Goal: Find contact information: Obtain details needed to contact an individual or organization

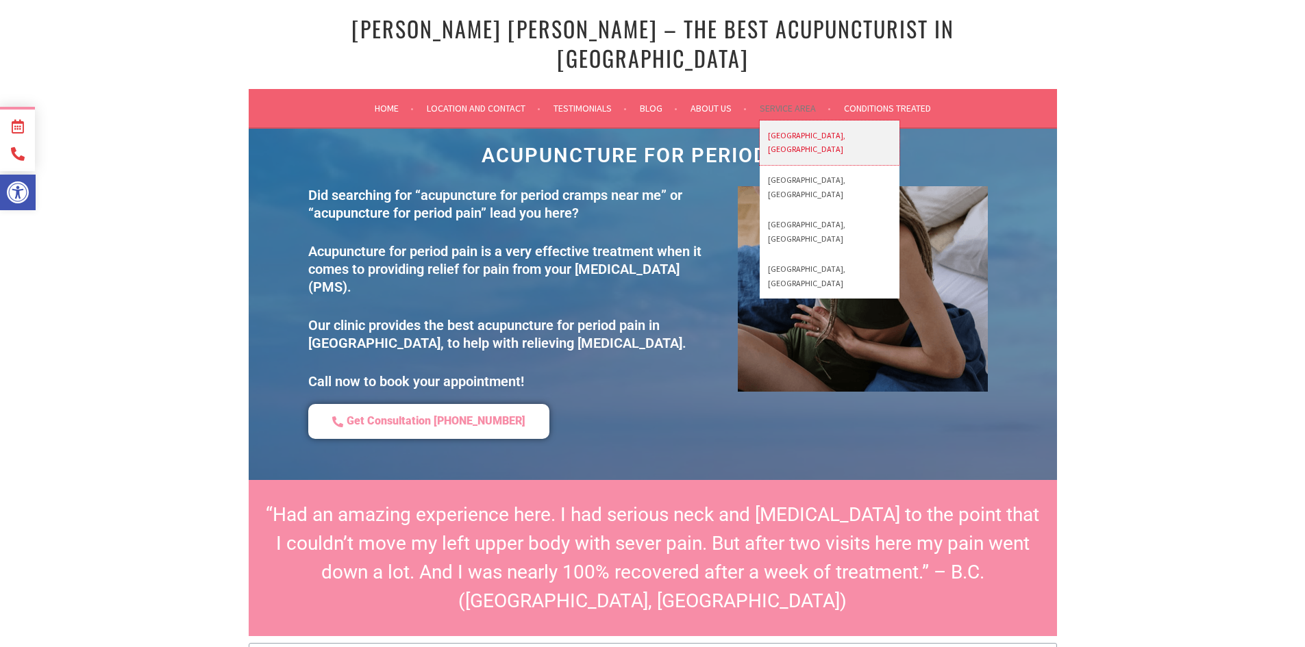
click at [789, 121] on link "[GEOGRAPHIC_DATA], [GEOGRAPHIC_DATA]" at bounding box center [830, 143] width 140 height 45
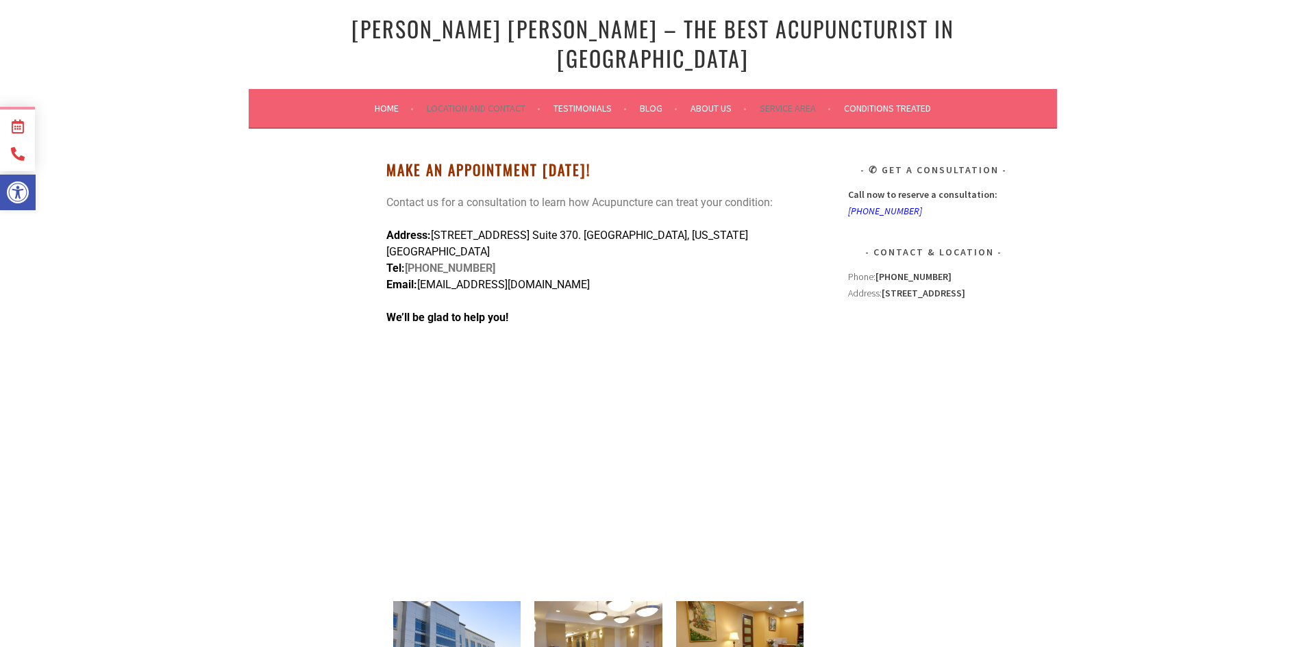
scroll to position [137, 0]
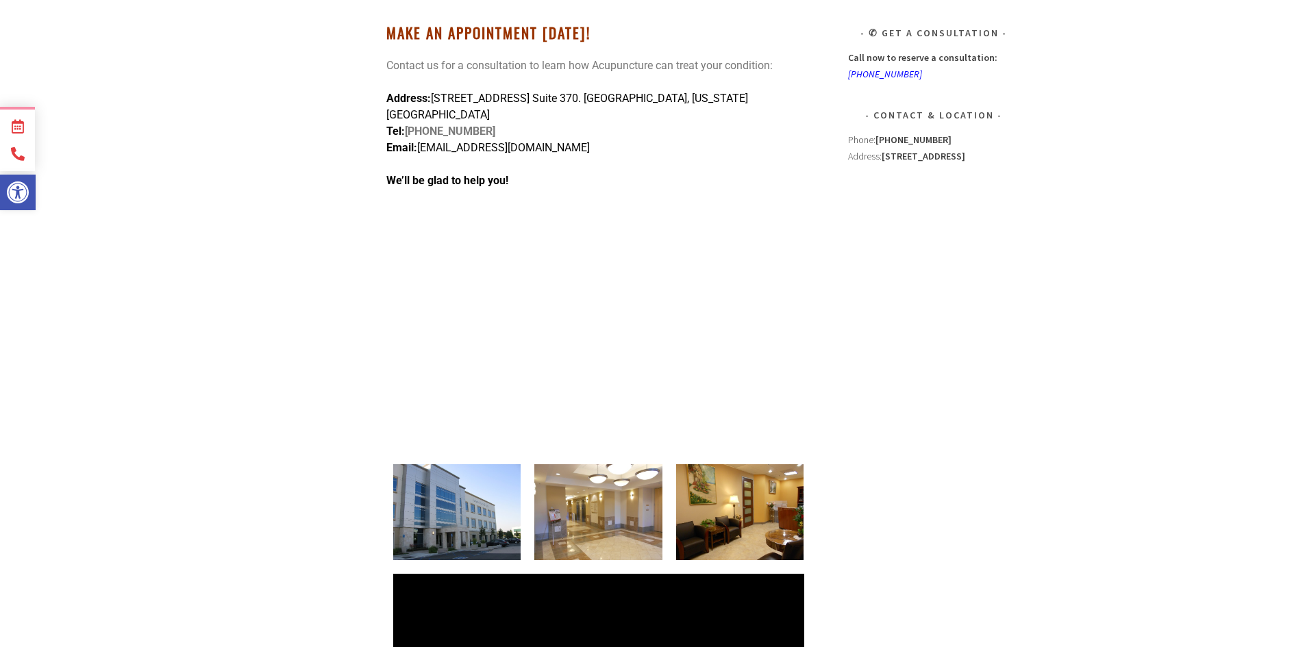
click at [790, 129] on div "Make An Appointment Today! Contact us for a consultation to learn how Acupunctu…" at bounding box center [598, 252] width 425 height 454
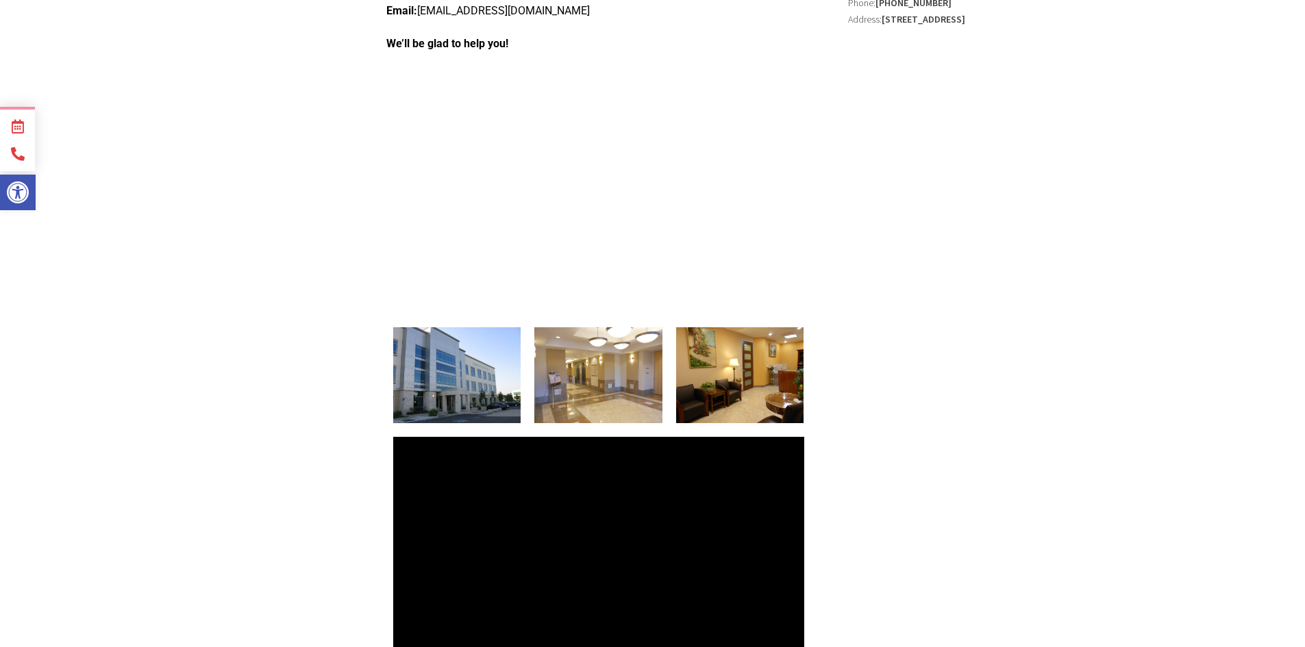
scroll to position [343, 0]
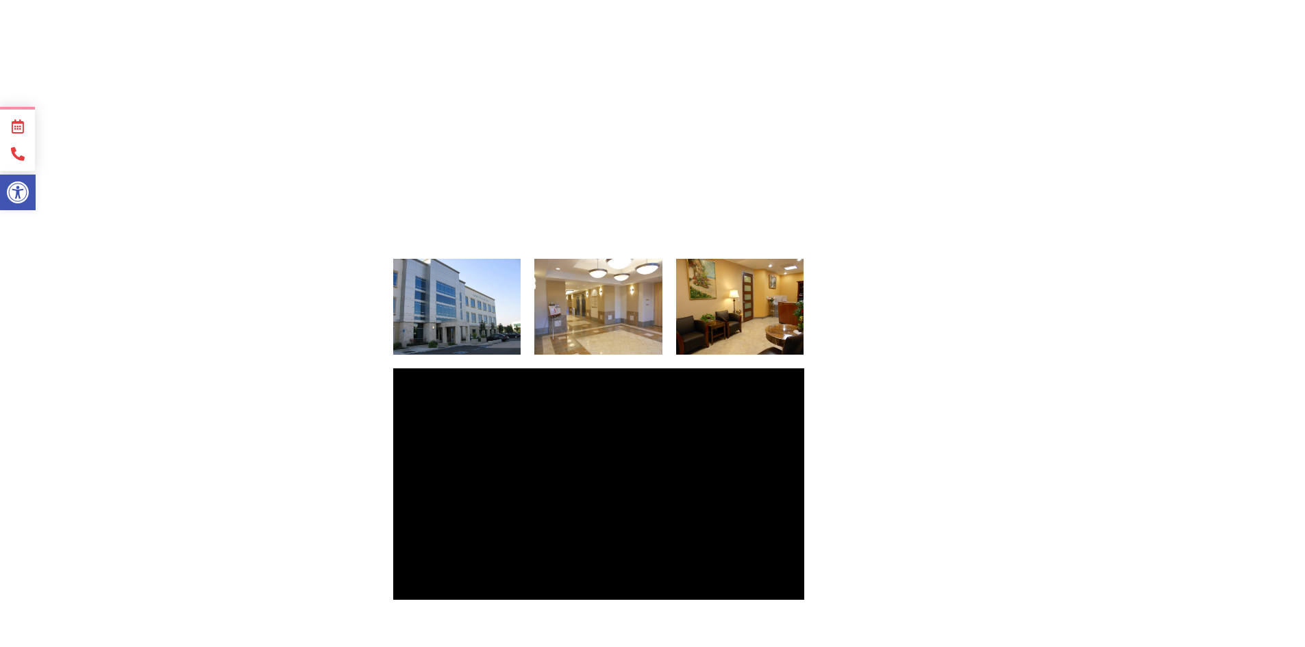
click at [877, 313] on div "Location and Contact Make An Appointment Today! Contact us for a consultation t…" at bounding box center [653, 236] width 808 height 900
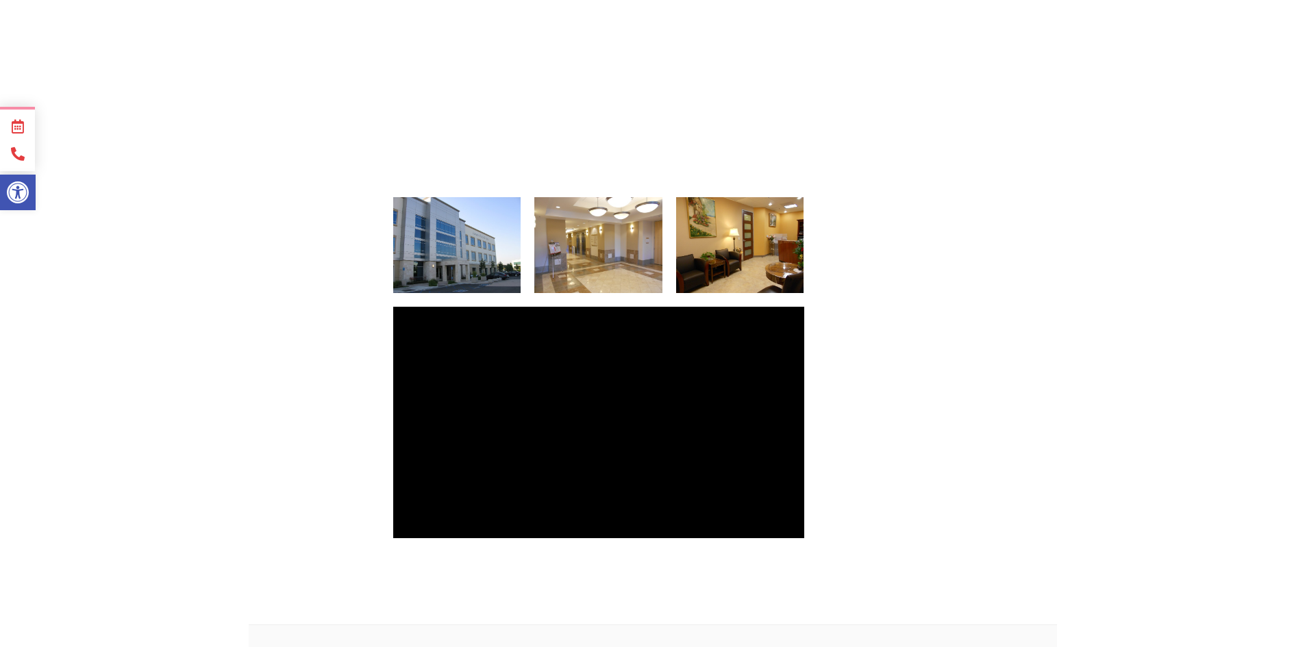
scroll to position [0, 0]
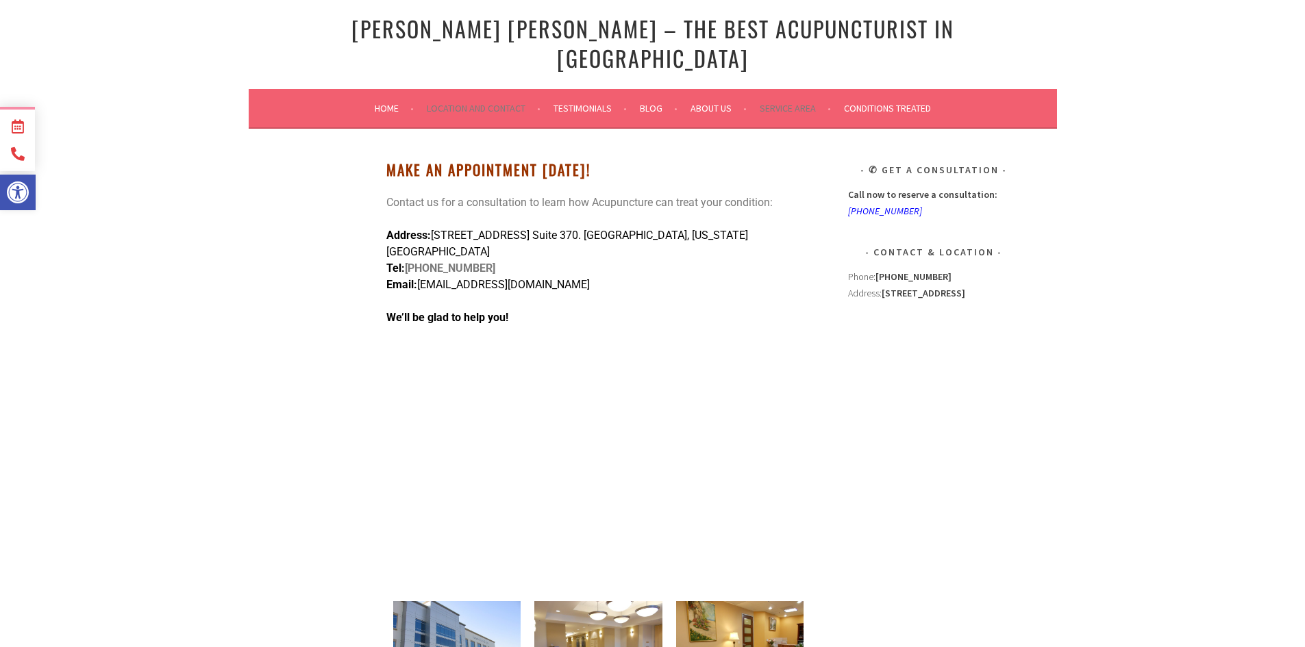
click at [593, 100] on link "Testimonials" at bounding box center [590, 108] width 73 height 16
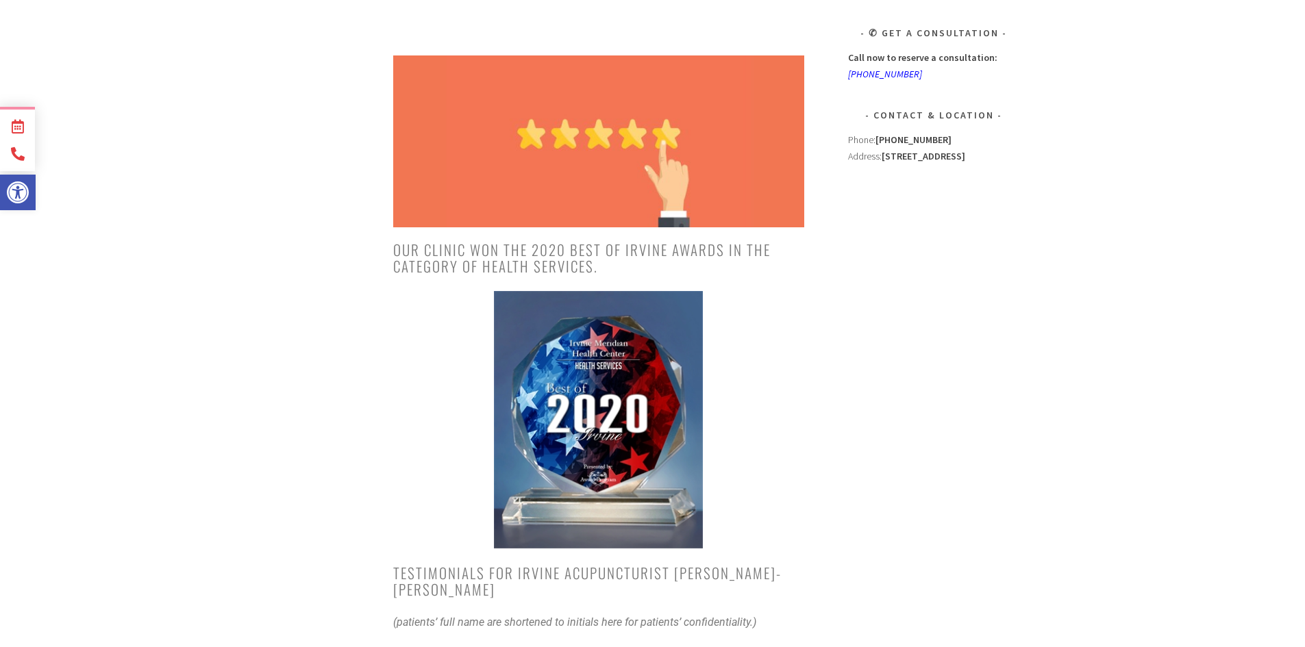
scroll to position [206, 0]
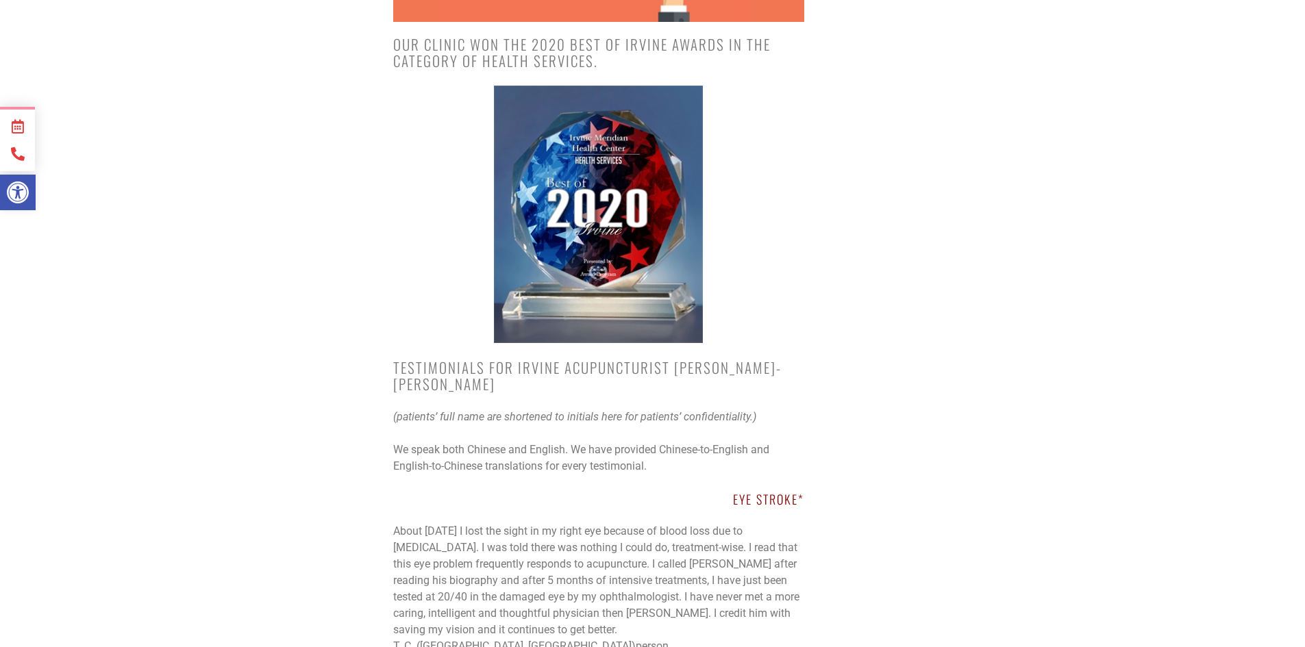
scroll to position [411, 0]
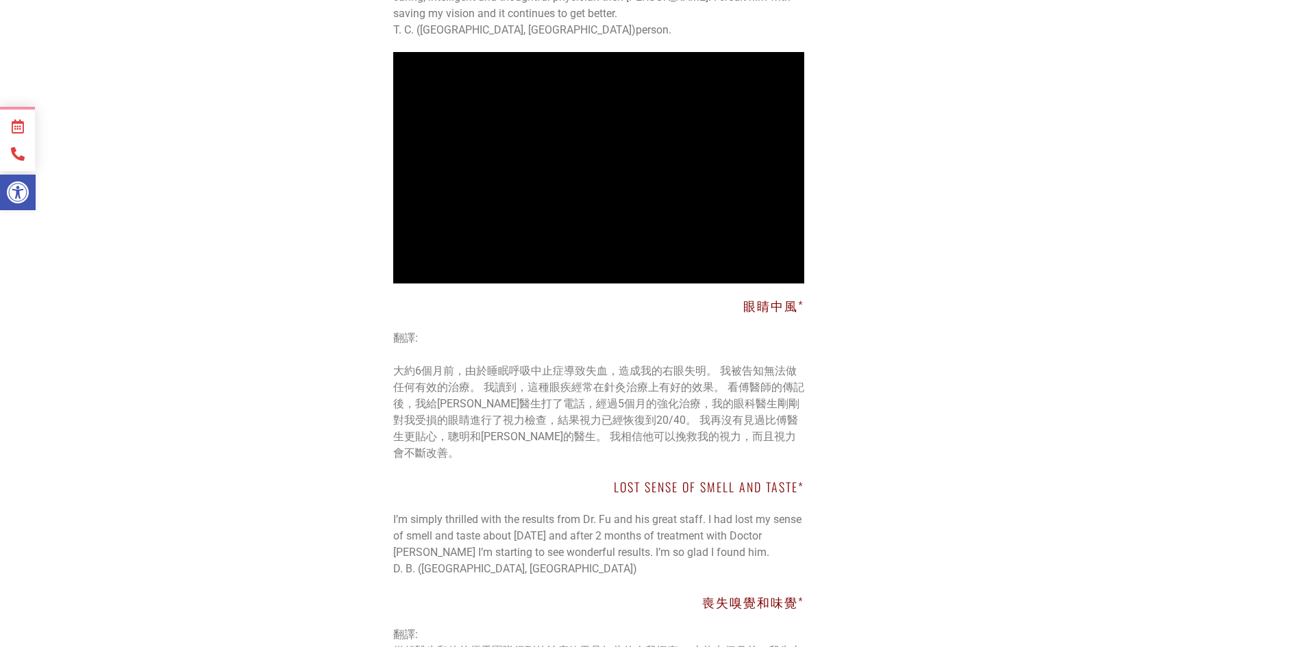
scroll to position [1096, 0]
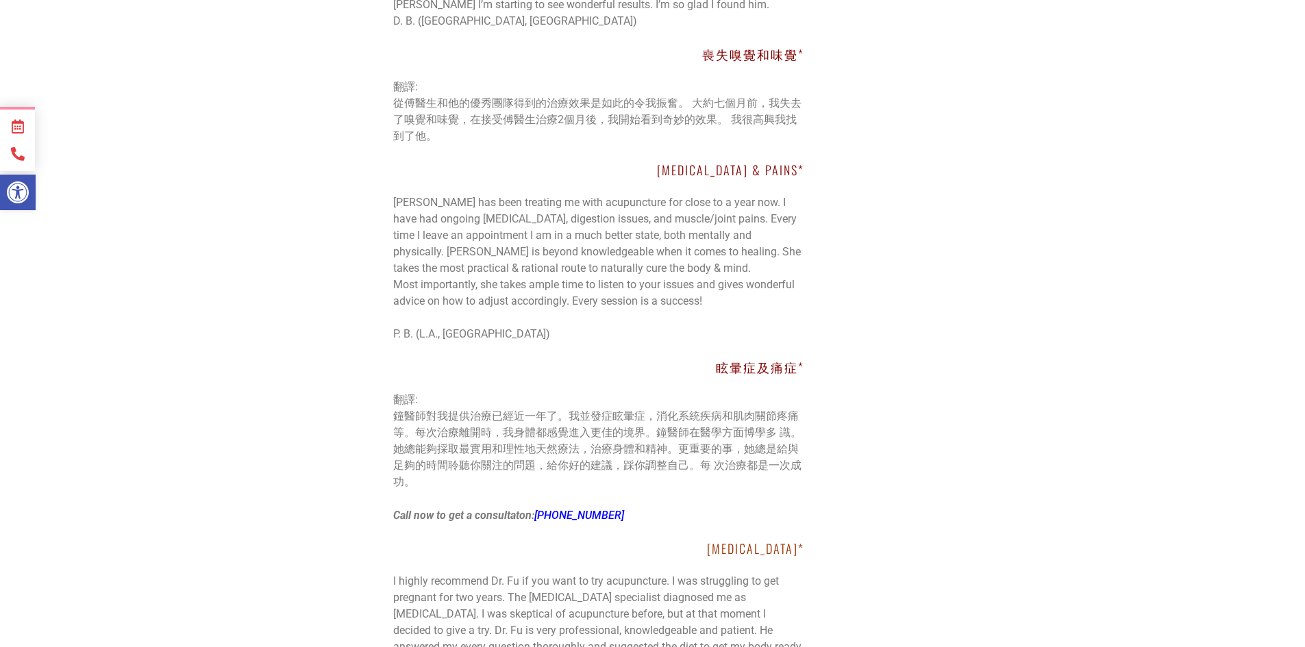
scroll to position [1576, 0]
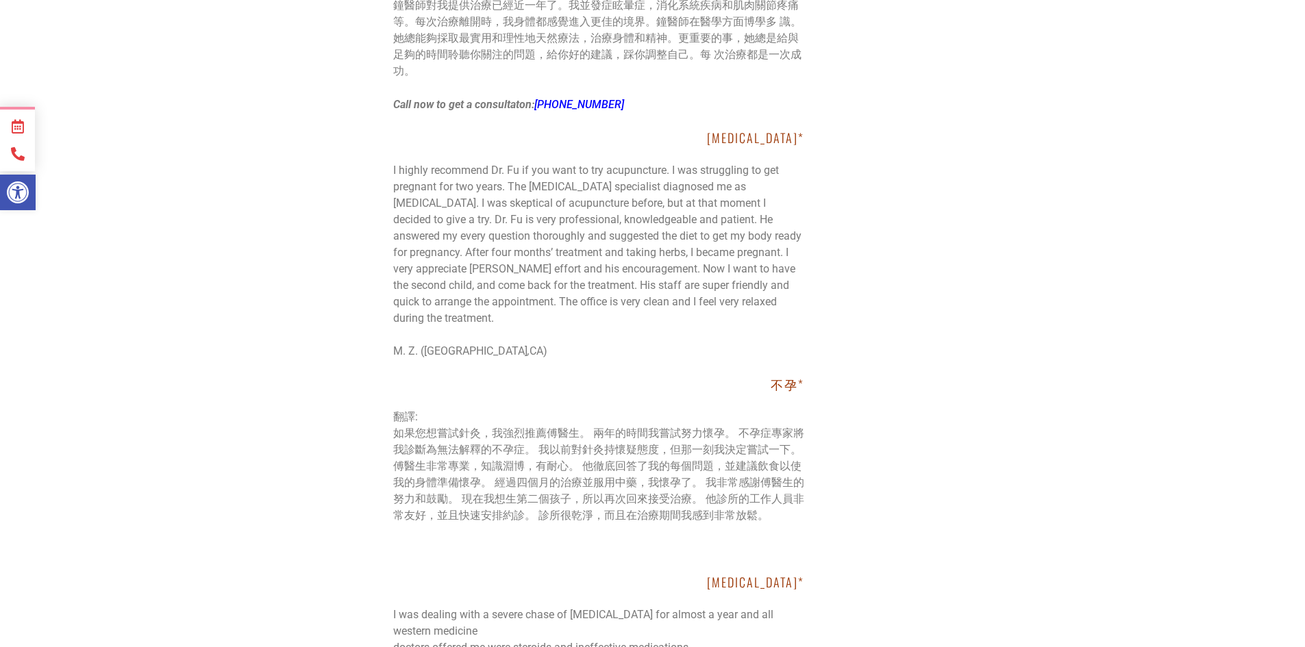
scroll to position [2192, 0]
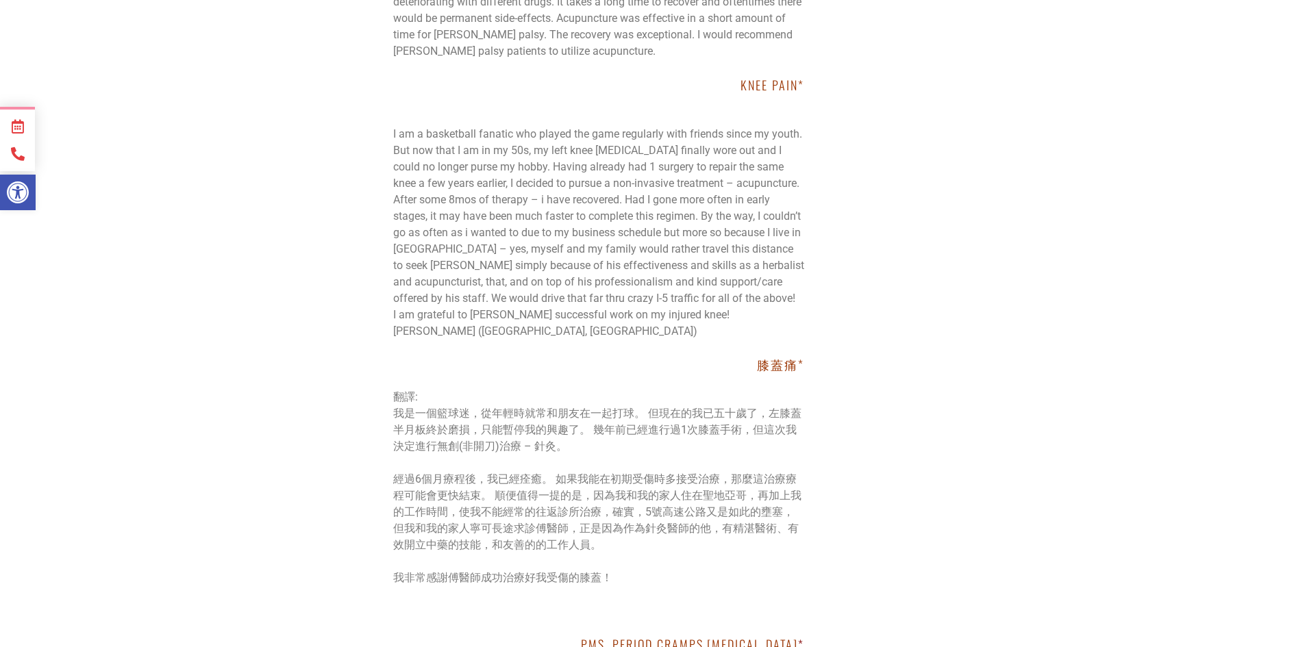
scroll to position [4042, 0]
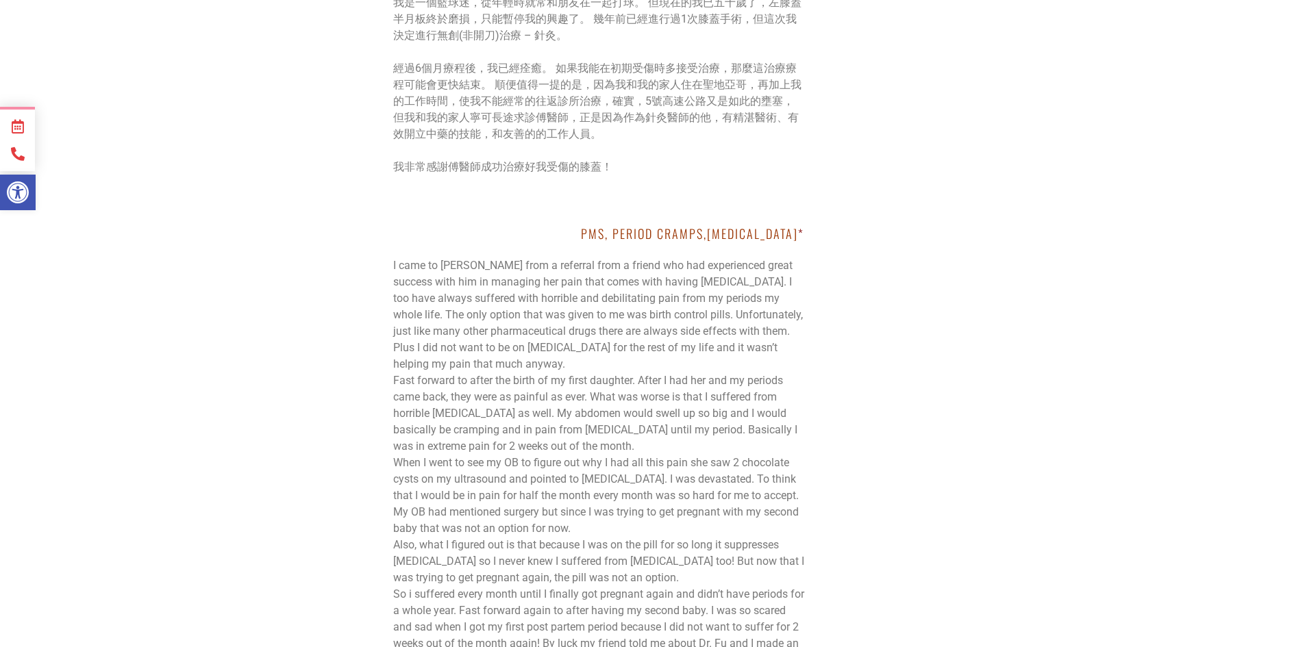
scroll to position [4179, 0]
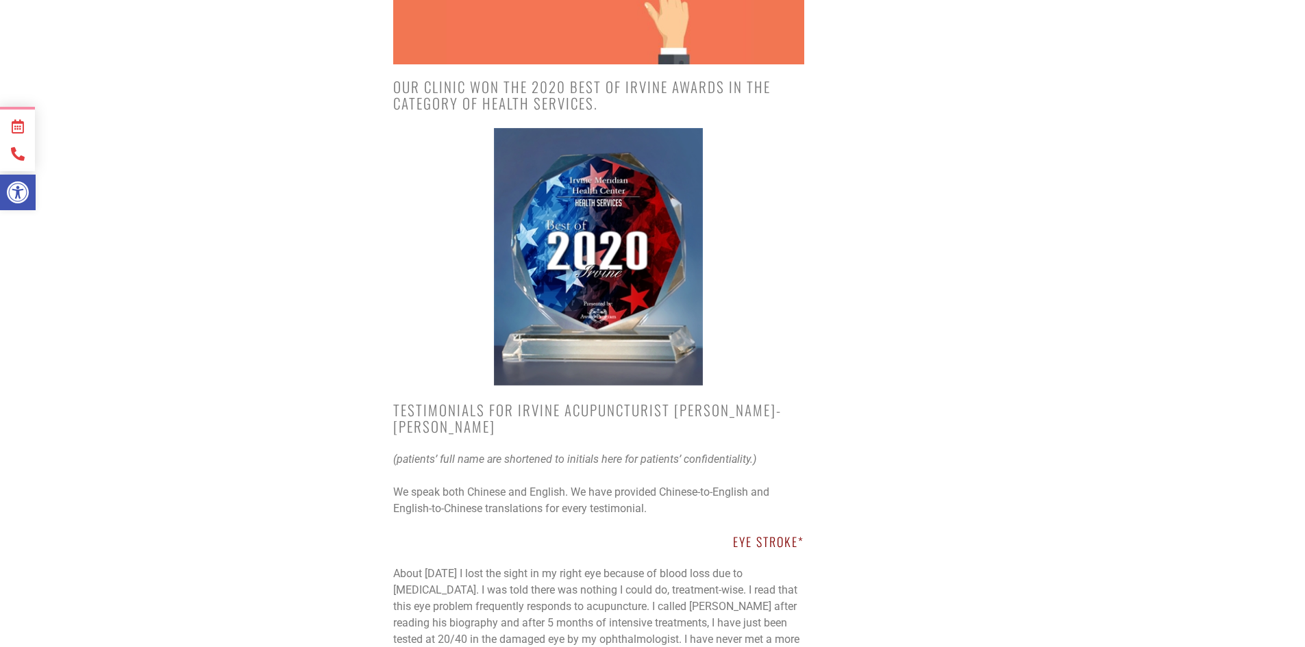
scroll to position [0, 0]
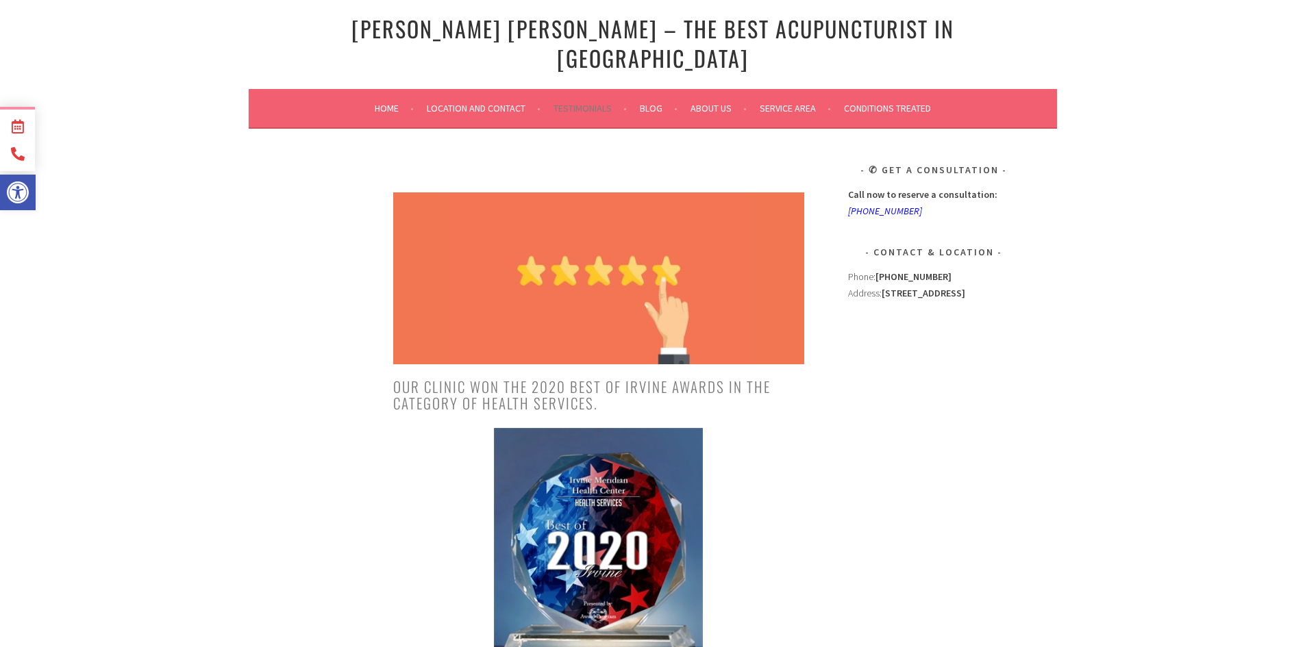
click at [477, 100] on link "Location and Contact" at bounding box center [484, 108] width 114 height 16
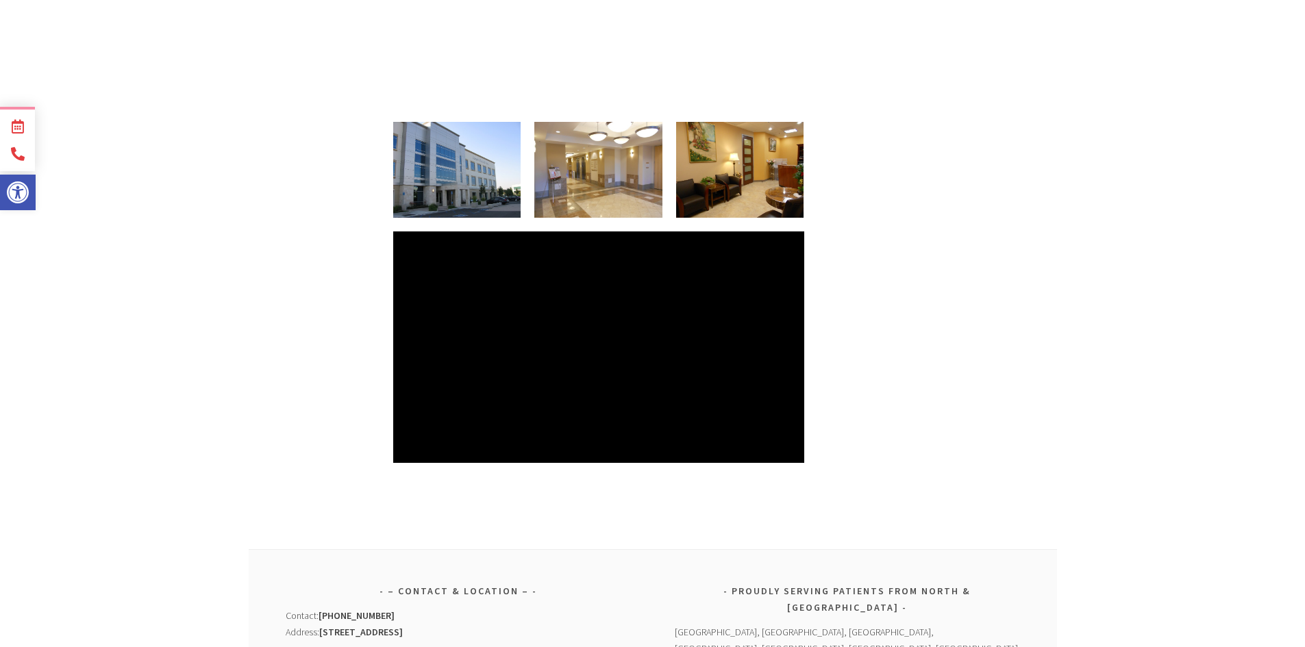
scroll to position [678, 0]
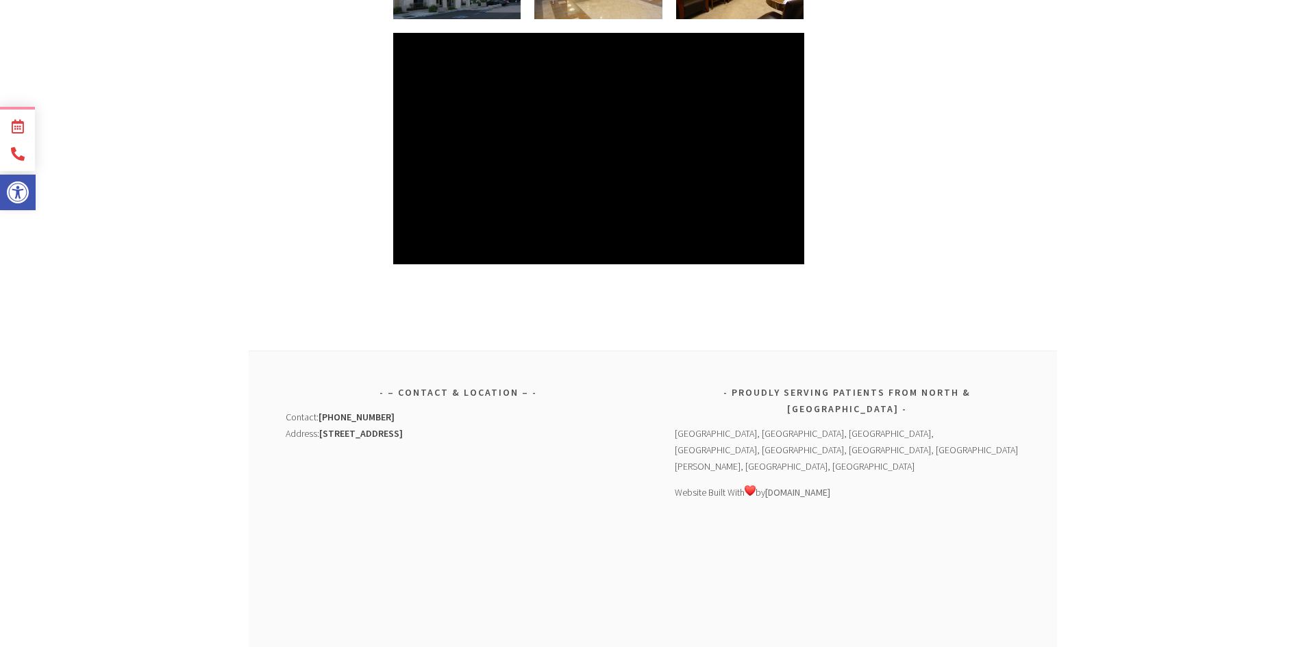
click at [1115, 380] on body "Skip to content Open toolbar Accessibility Tools Accessibility Tools Increase T…" at bounding box center [652, 5] width 1305 height 1366
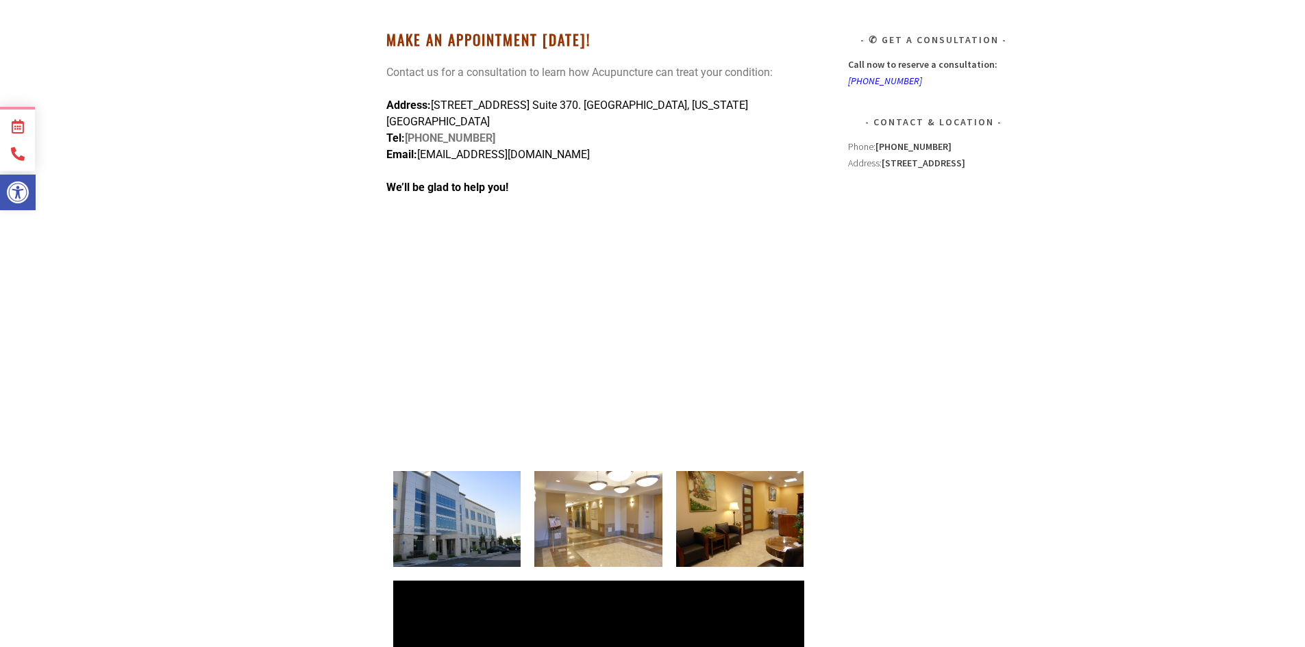
scroll to position [62, 0]
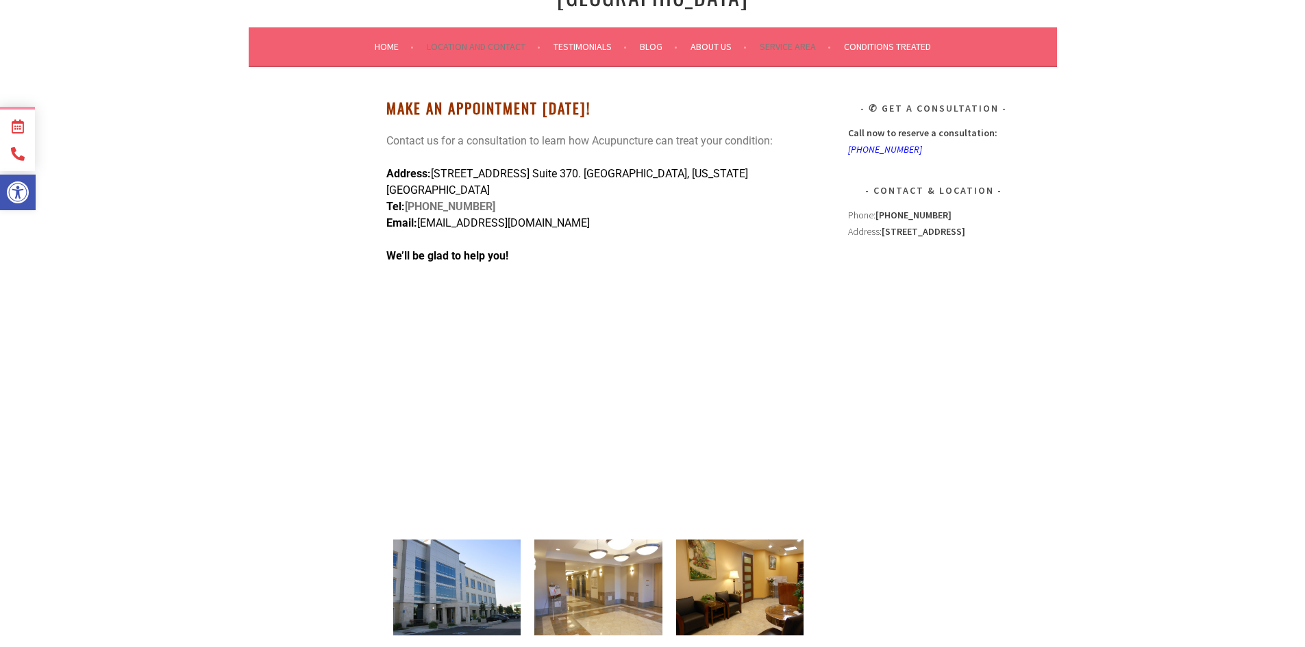
click at [1133, 152] on body "Skip to content Open toolbar Accessibility Tools Accessibility Tools Increase T…" at bounding box center [652, 621] width 1305 height 1366
